Goal: Navigation & Orientation: Find specific page/section

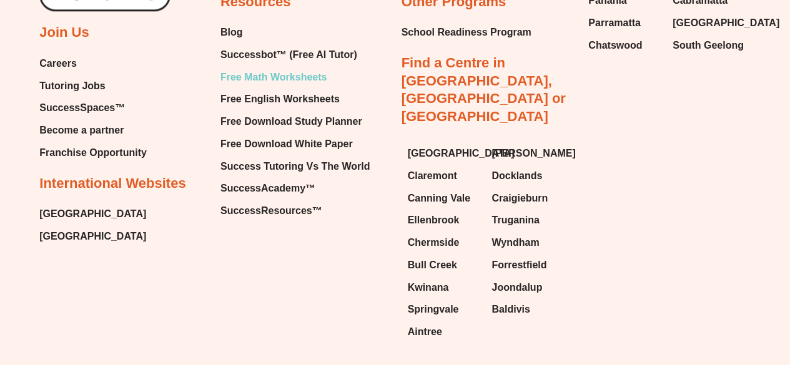
click at [280, 68] on span "Free Math Worksheets" at bounding box center [274, 77] width 106 height 19
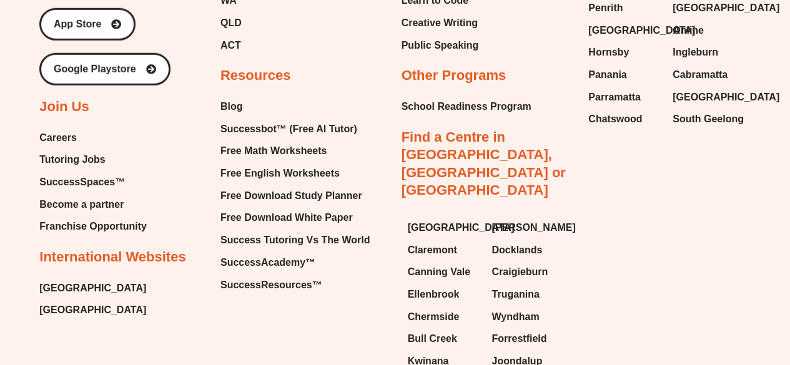
scroll to position [8890, 0]
click at [294, 182] on span "Free English Worksheets" at bounding box center [280, 173] width 119 height 19
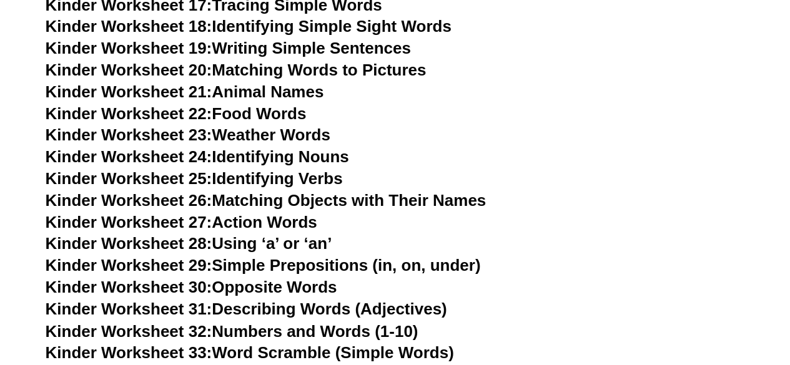
scroll to position [883, 0]
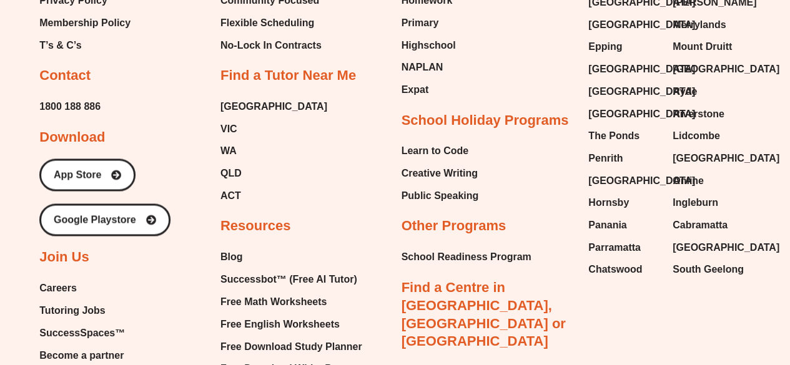
scroll to position [12955, 0]
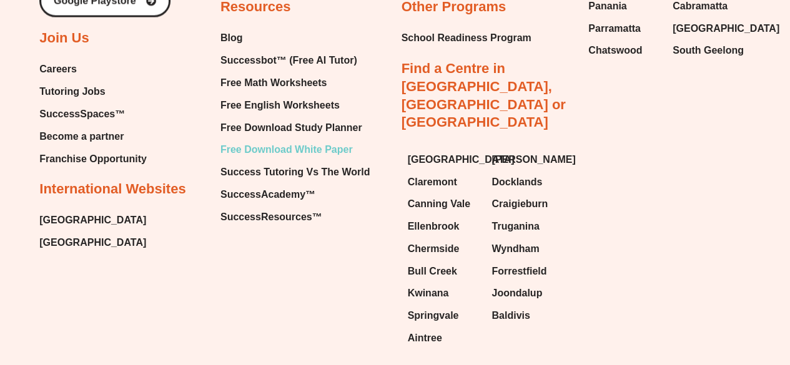
click at [260, 140] on span "Free Download White Paper" at bounding box center [287, 149] width 132 height 19
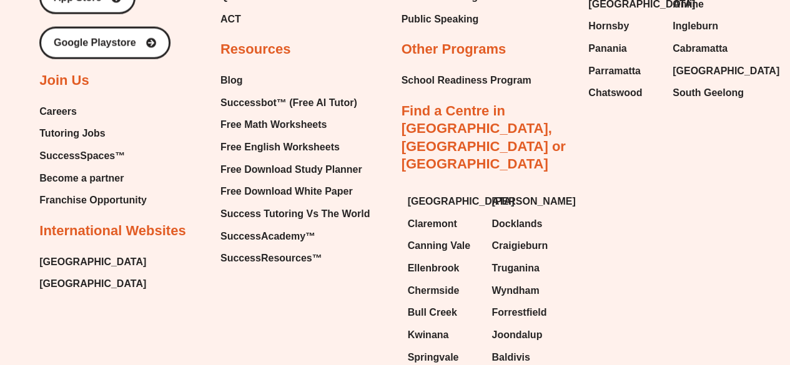
scroll to position [1396, 0]
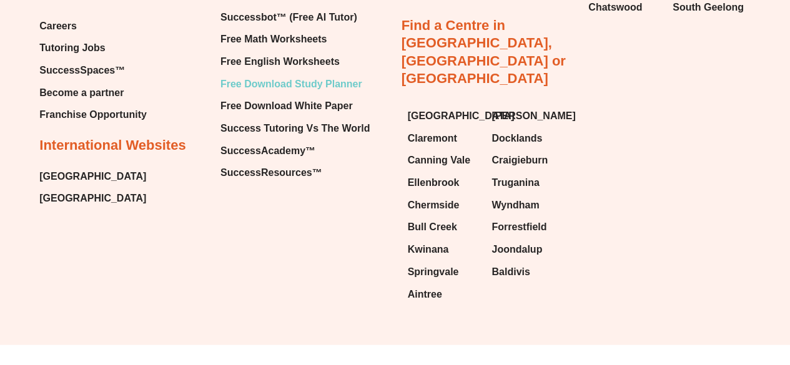
click at [275, 85] on span "Free Download Study Planner" at bounding box center [292, 84] width 142 height 19
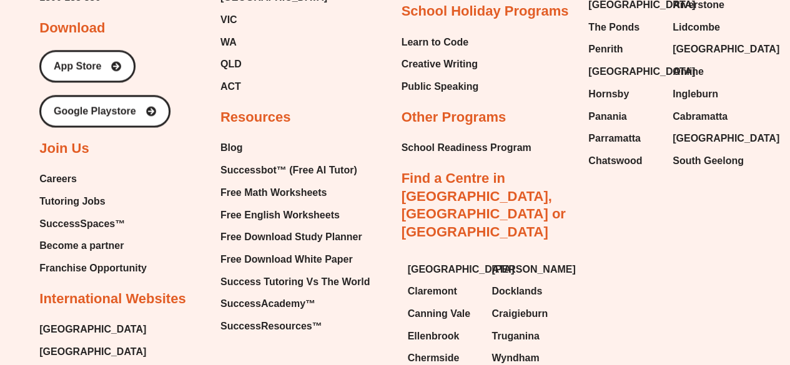
scroll to position [3184, 0]
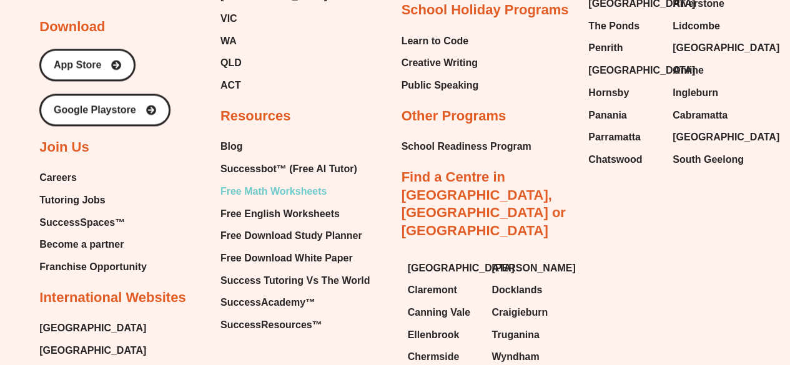
click at [270, 187] on span "Free Math Worksheets" at bounding box center [274, 191] width 106 height 19
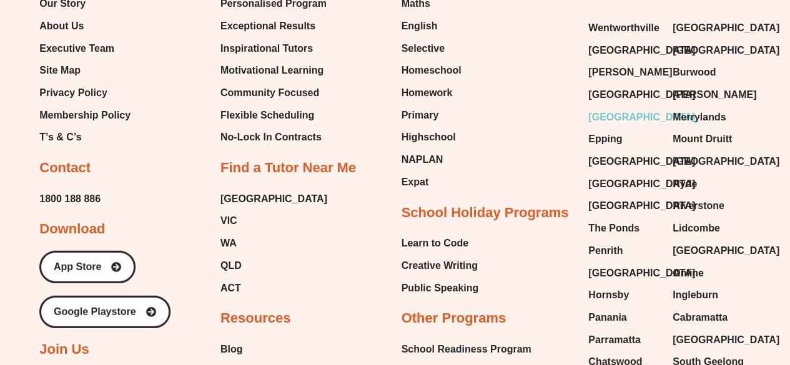
scroll to position [8643, 0]
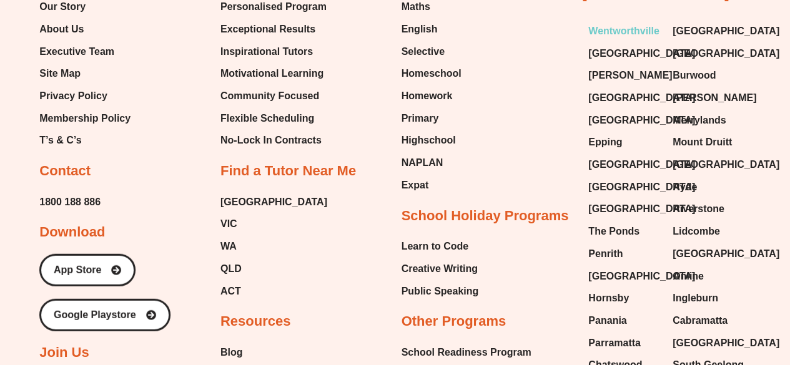
click at [617, 27] on span "Wentworthville" at bounding box center [623, 31] width 71 height 19
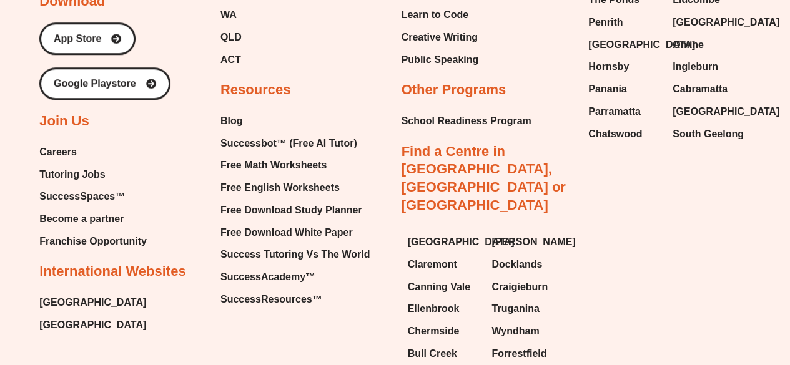
scroll to position [7633, 0]
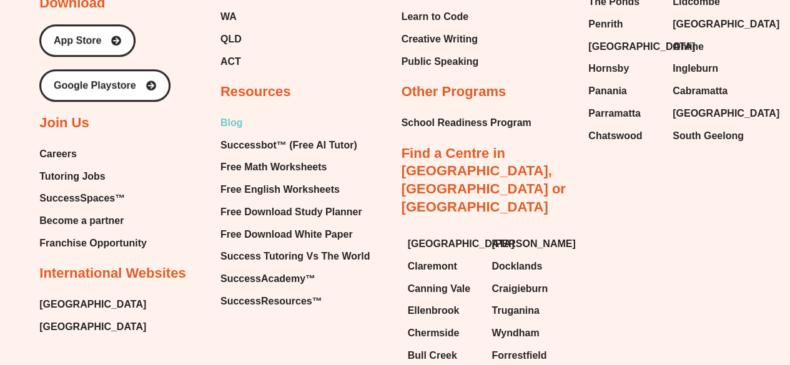
click at [232, 114] on span "Blog" at bounding box center [232, 123] width 22 height 19
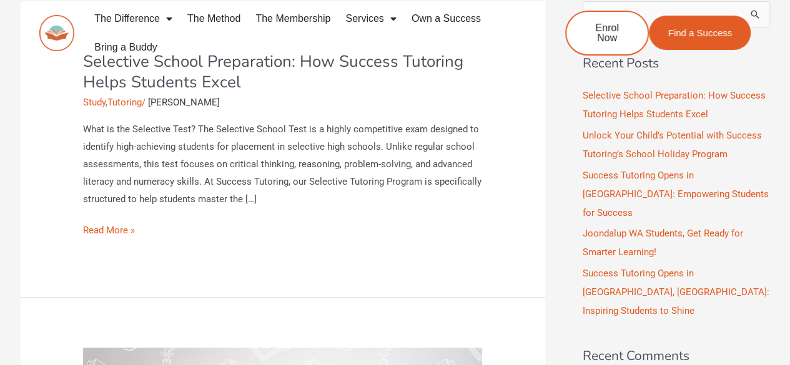
click at [179, 102] on span "[PERSON_NAME]" at bounding box center [184, 102] width 72 height 11
